Goal: Task Accomplishment & Management: Manage account settings

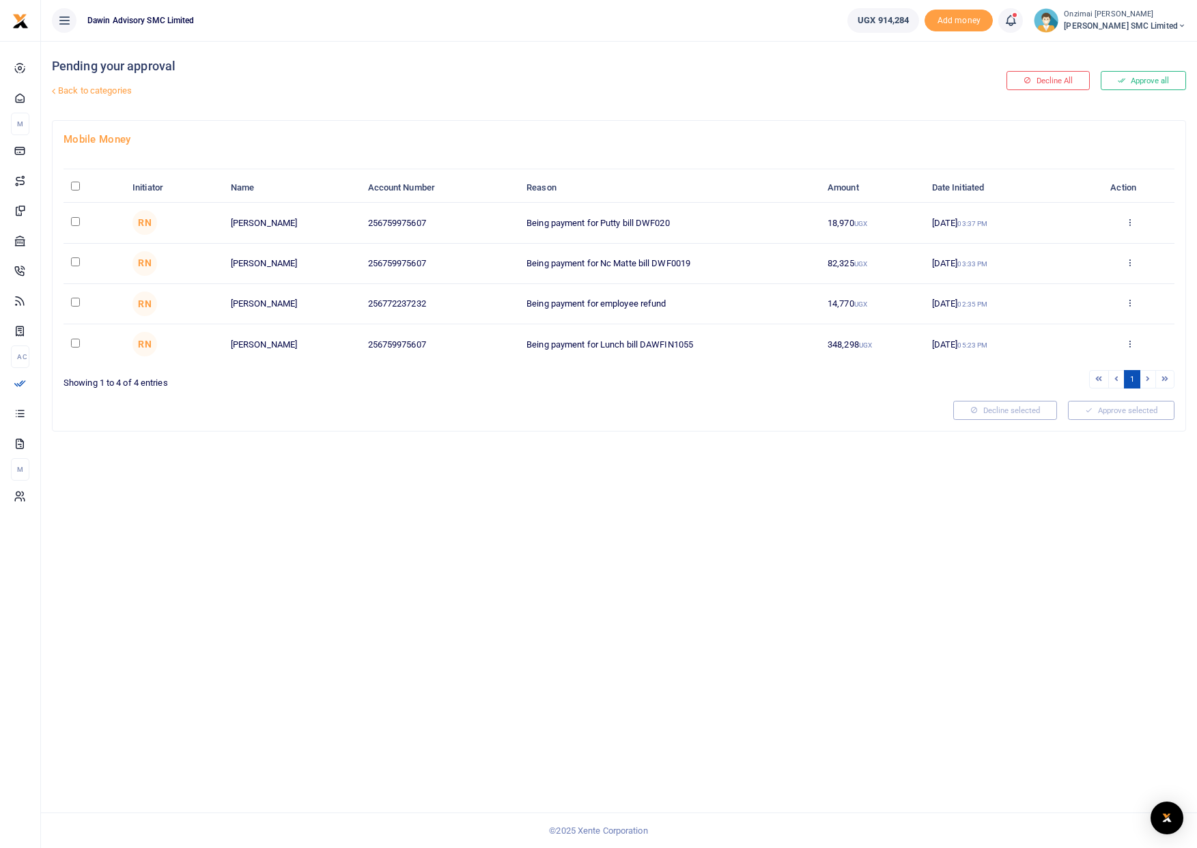
click at [76, 222] on input "checkbox" at bounding box center [75, 221] width 9 height 9
checkbox input "true"
drag, startPoint x: 77, startPoint y: 261, endPoint x: 75, endPoint y: 277, distance: 16.5
click at [77, 262] on input "checkbox" at bounding box center [75, 261] width 9 height 9
checkbox input "true"
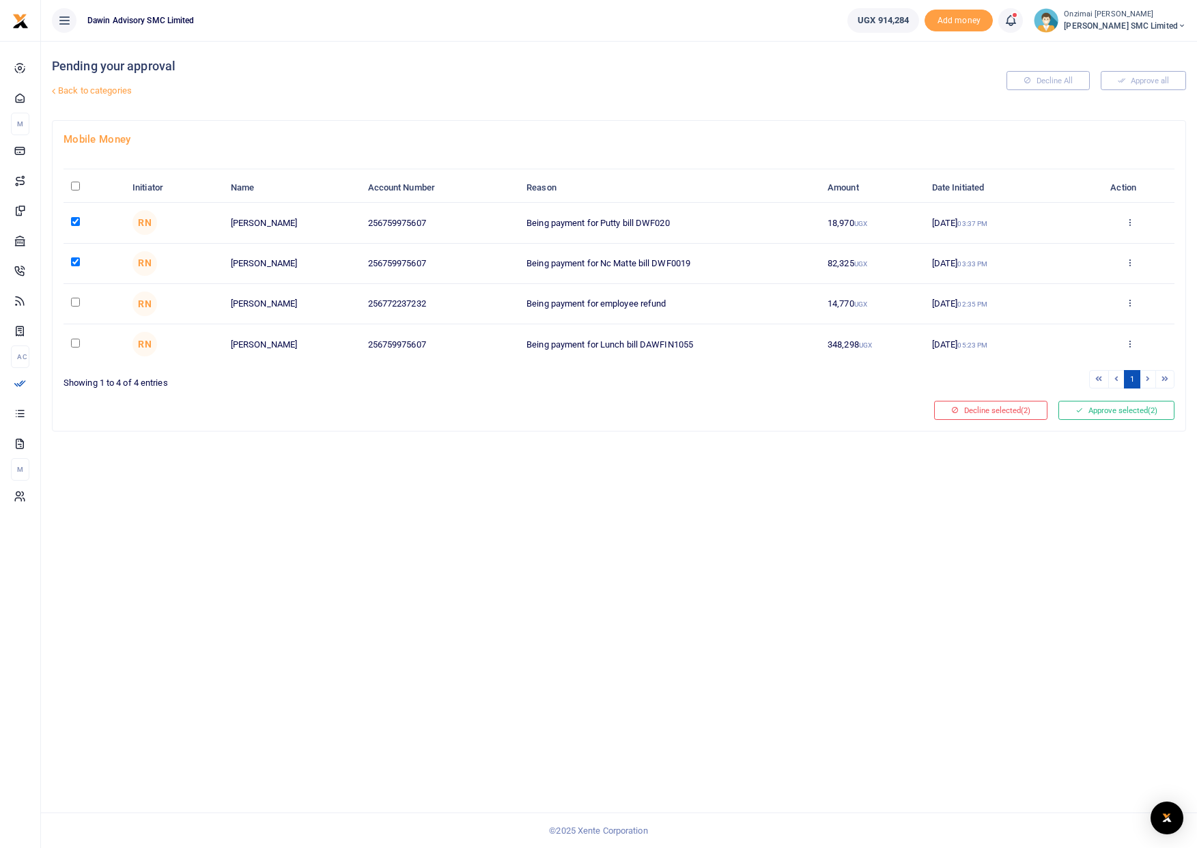
click at [73, 303] on input "checkbox" at bounding box center [75, 302] width 9 height 9
checkbox input "true"
click at [1109, 414] on button "Approve selected (3)" at bounding box center [1117, 410] width 116 height 19
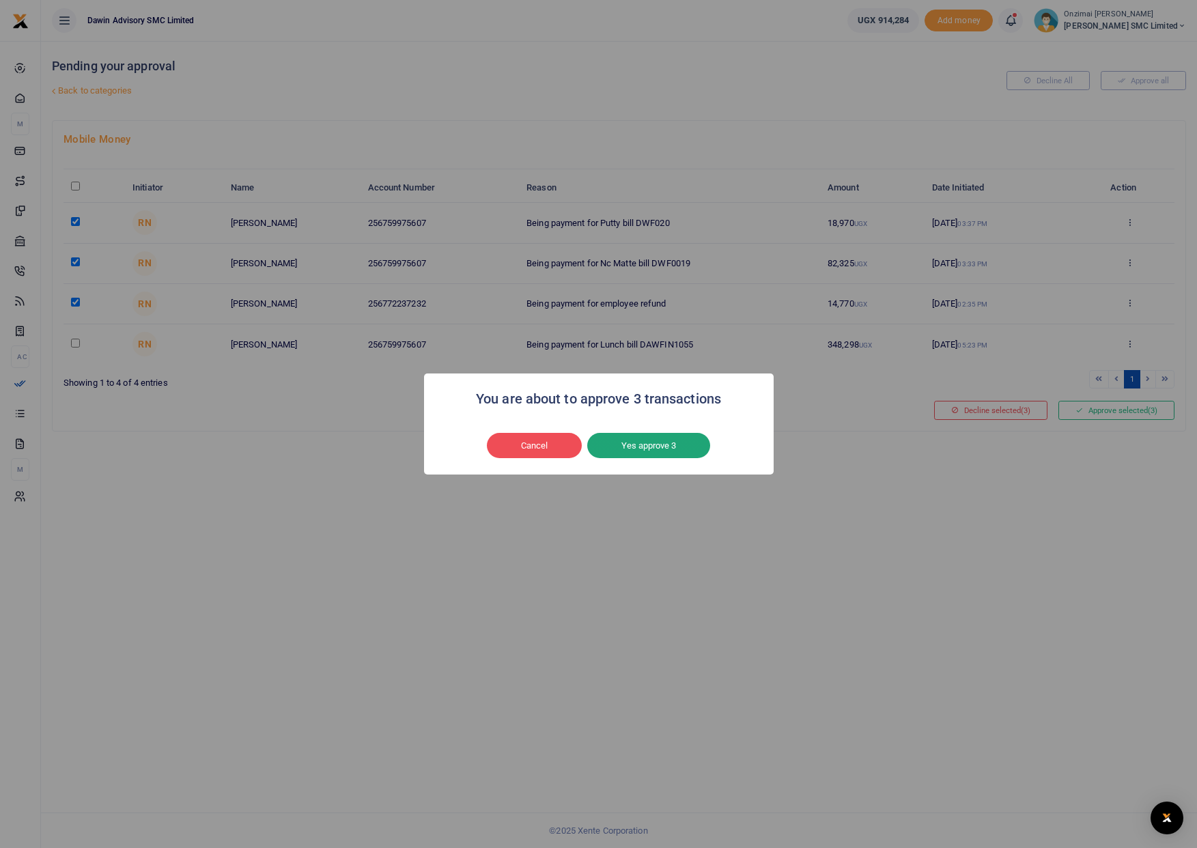
click at [624, 444] on button "Yes approve 3" at bounding box center [648, 446] width 123 height 26
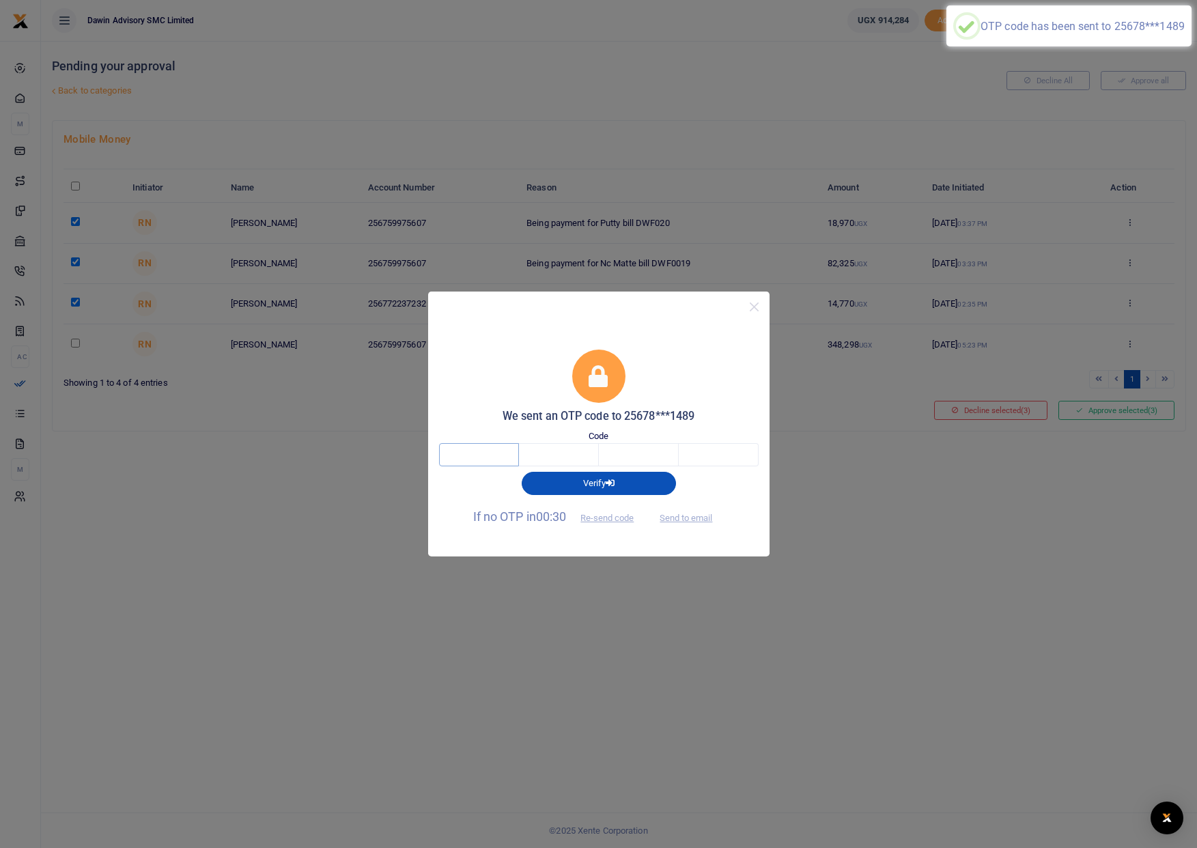
click at [510, 456] on input "text" at bounding box center [479, 454] width 80 height 23
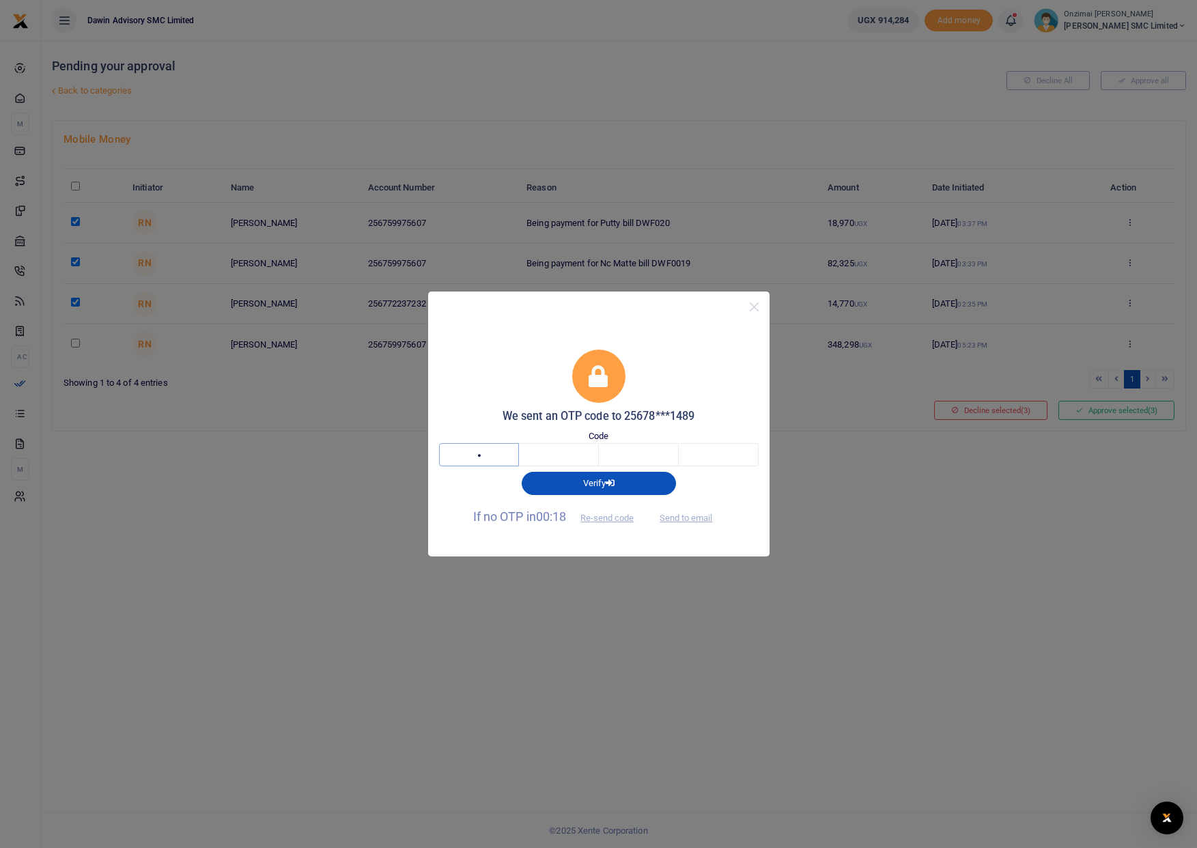
type input "2"
type input "8"
type input "0"
type input "4"
